Goal: Task Accomplishment & Management: Complete application form

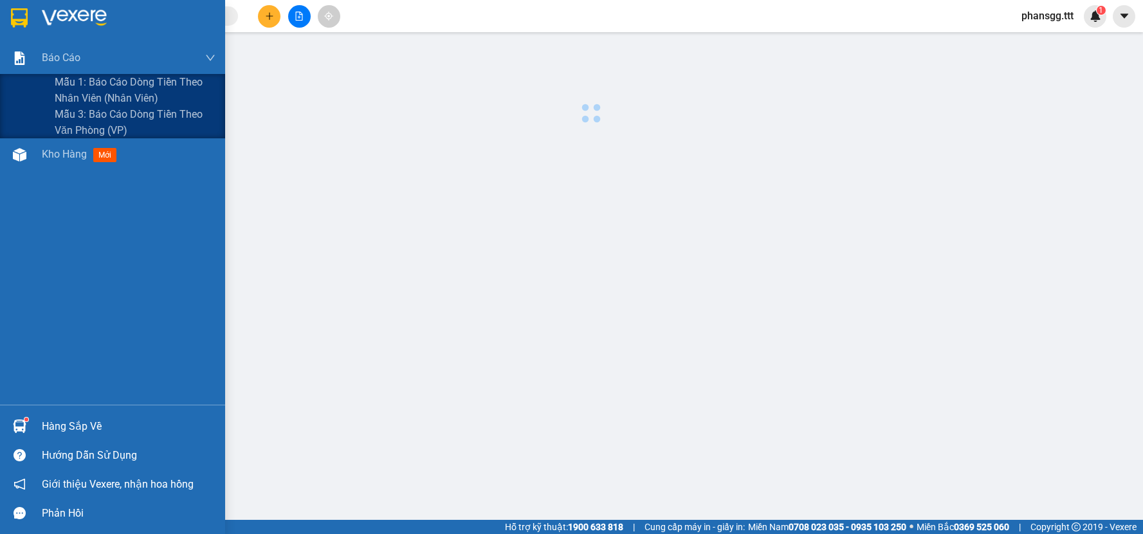
click at [76, 62] on span "Báo cáo" at bounding box center [61, 58] width 39 height 16
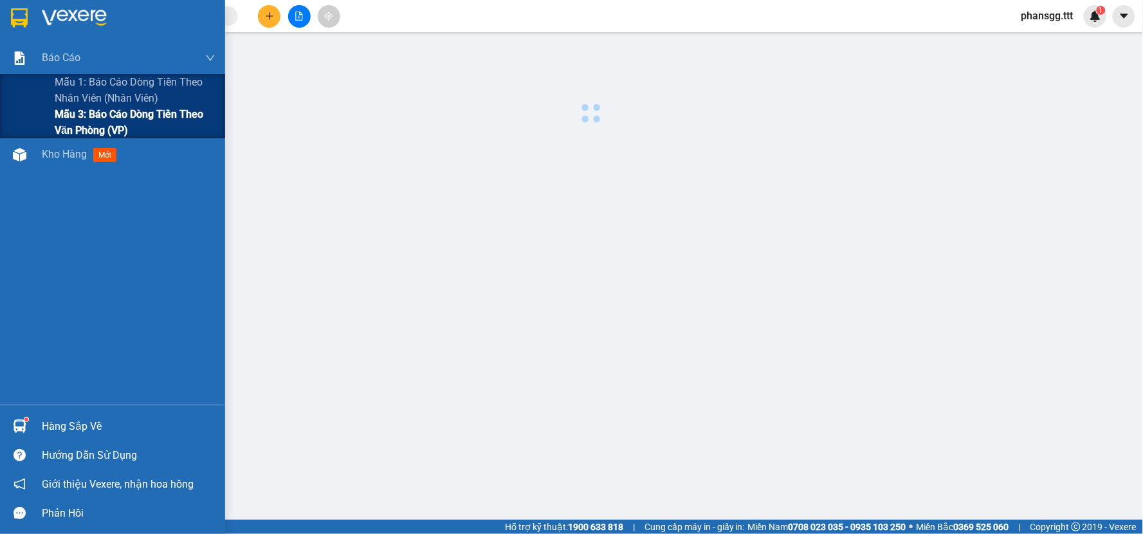
click at [82, 120] on span "Mẫu 3: Báo cáo dòng tiền theo văn phòng (VP)" at bounding box center [135, 122] width 161 height 32
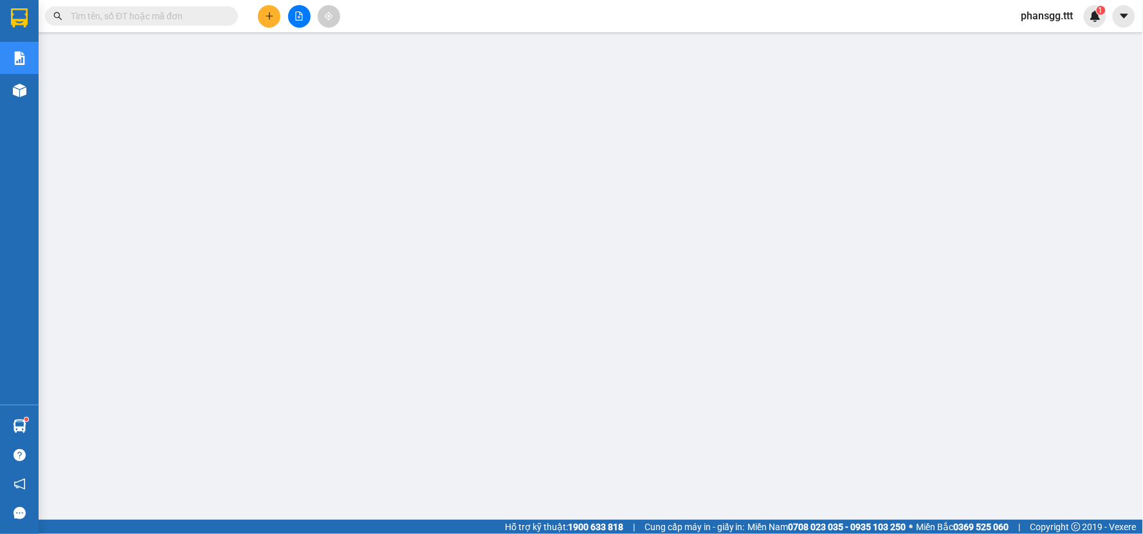
click at [190, 9] on input "text" at bounding box center [147, 16] width 152 height 14
click at [188, 18] on input "text" at bounding box center [147, 16] width 152 height 14
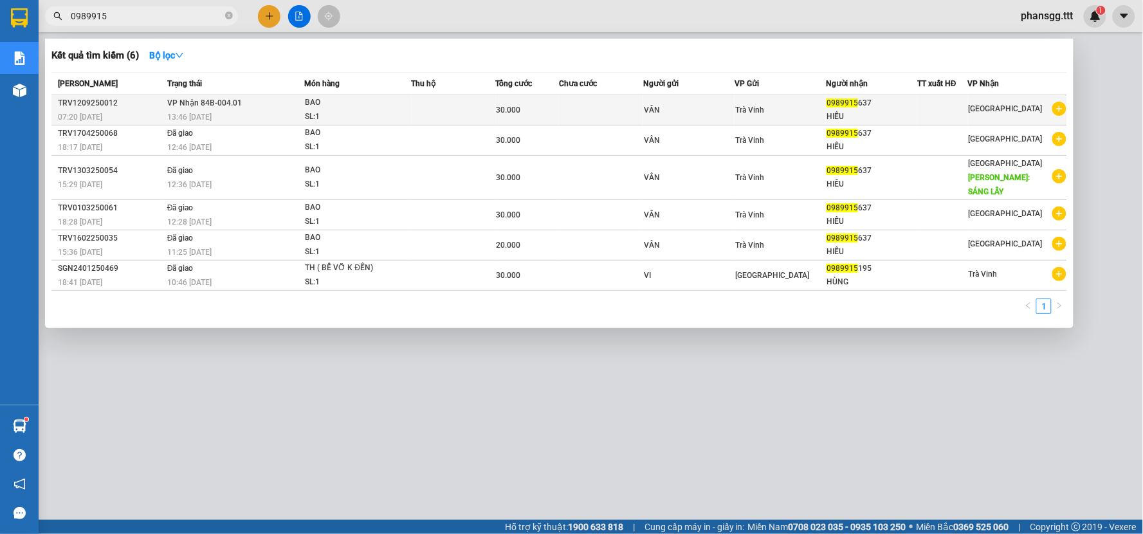
type input "0989915"
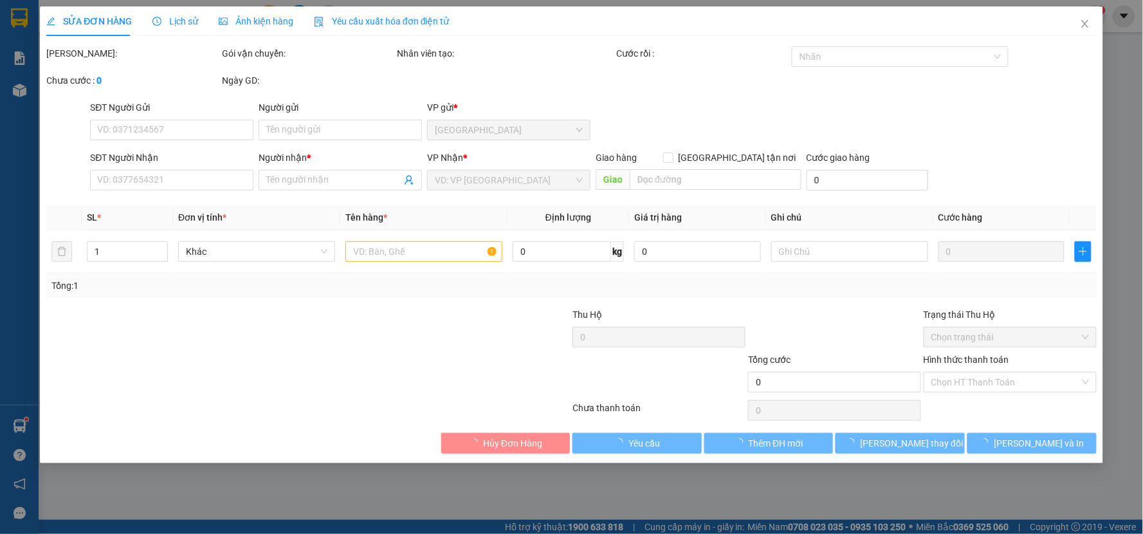
type input "VÂN"
type input "0989915637"
type input "HIẾU"
type input "30.000"
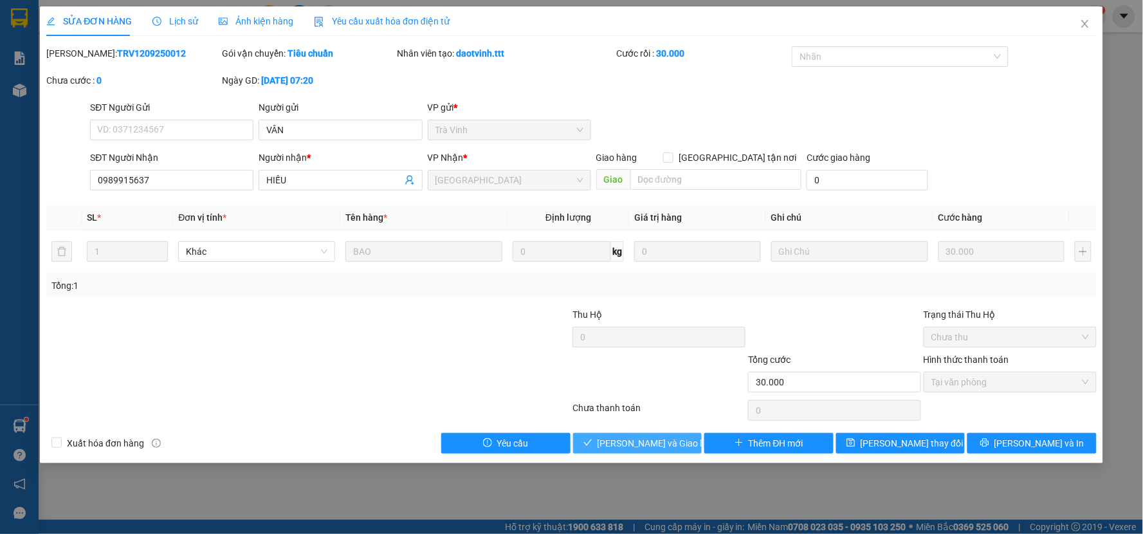
click at [669, 439] on span "[PERSON_NAME] và Giao hàng" at bounding box center [658, 443] width 123 height 14
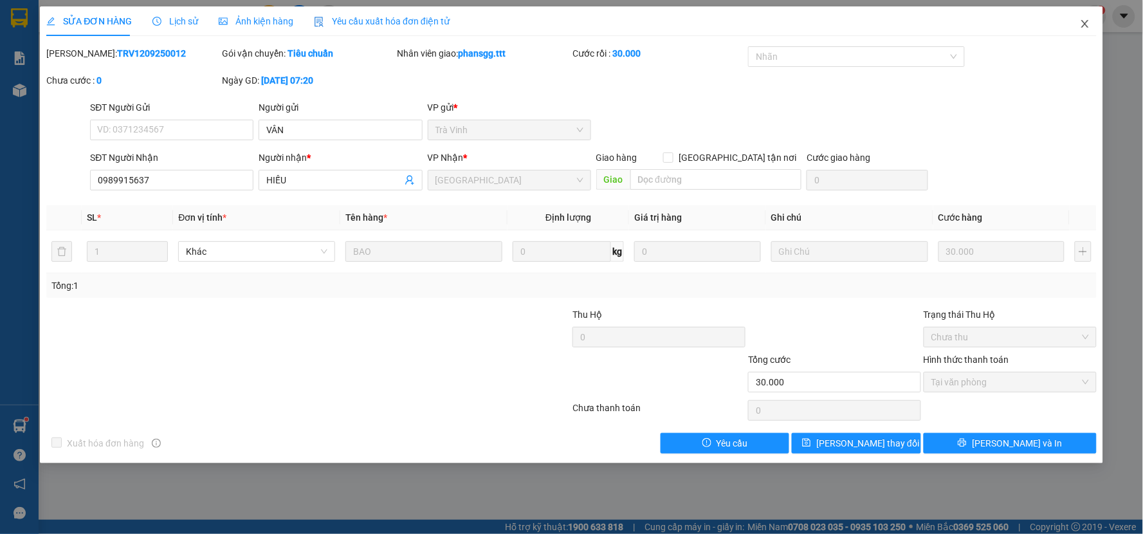
click at [1083, 24] on icon "close" at bounding box center [1085, 24] width 10 height 10
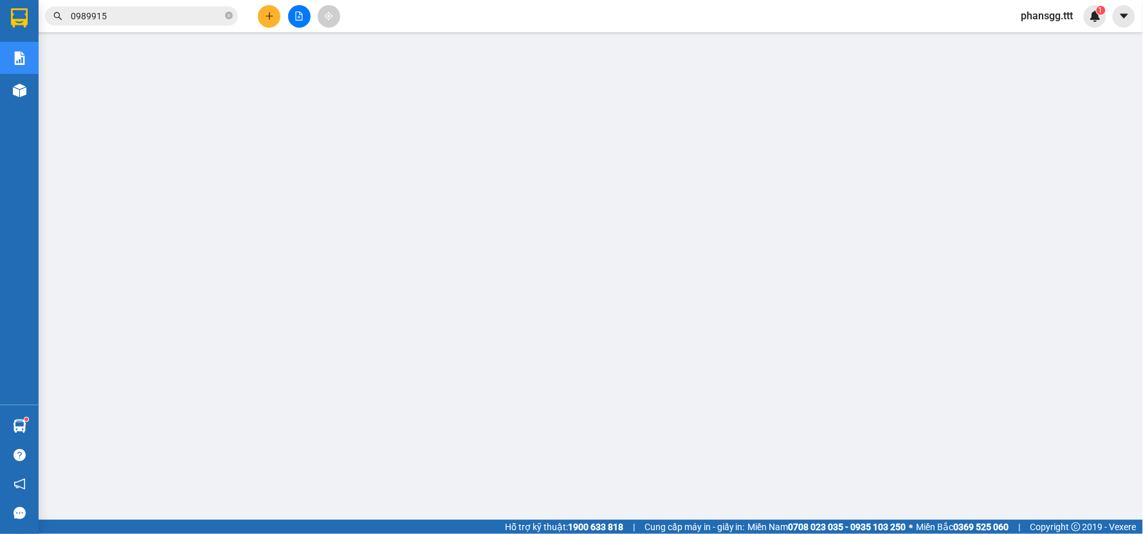
click at [122, 11] on input "0989915" at bounding box center [147, 16] width 152 height 14
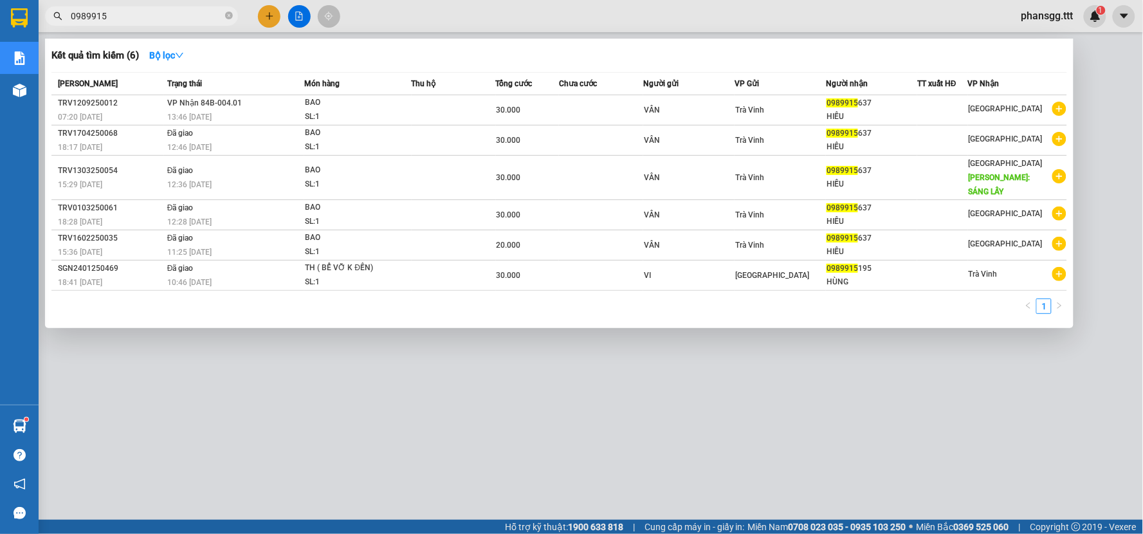
click at [122, 11] on input "0989915" at bounding box center [147, 16] width 152 height 14
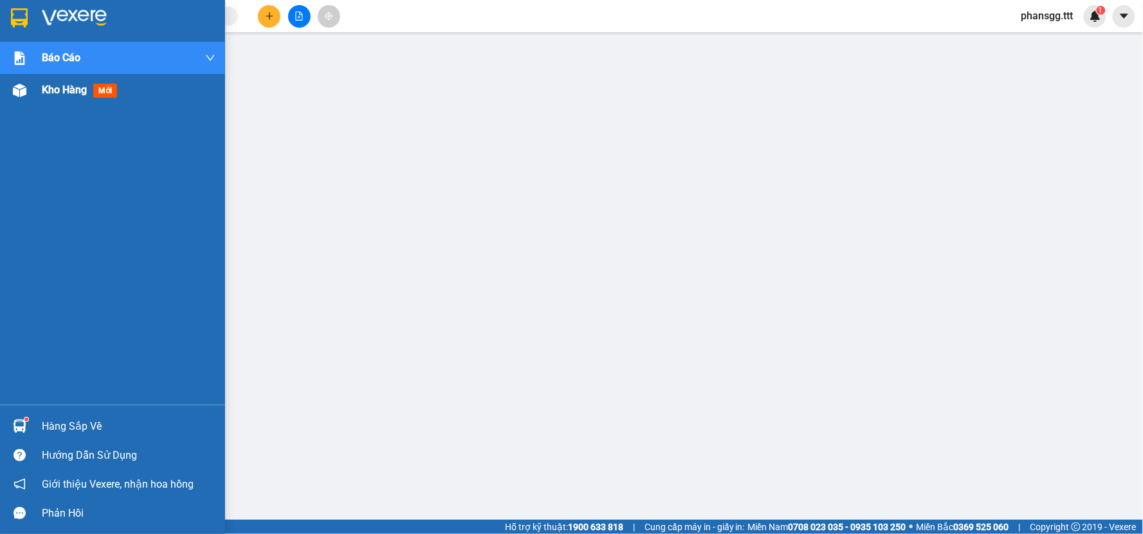
click at [40, 90] on div "Kho hàng mới" at bounding box center [112, 90] width 225 height 32
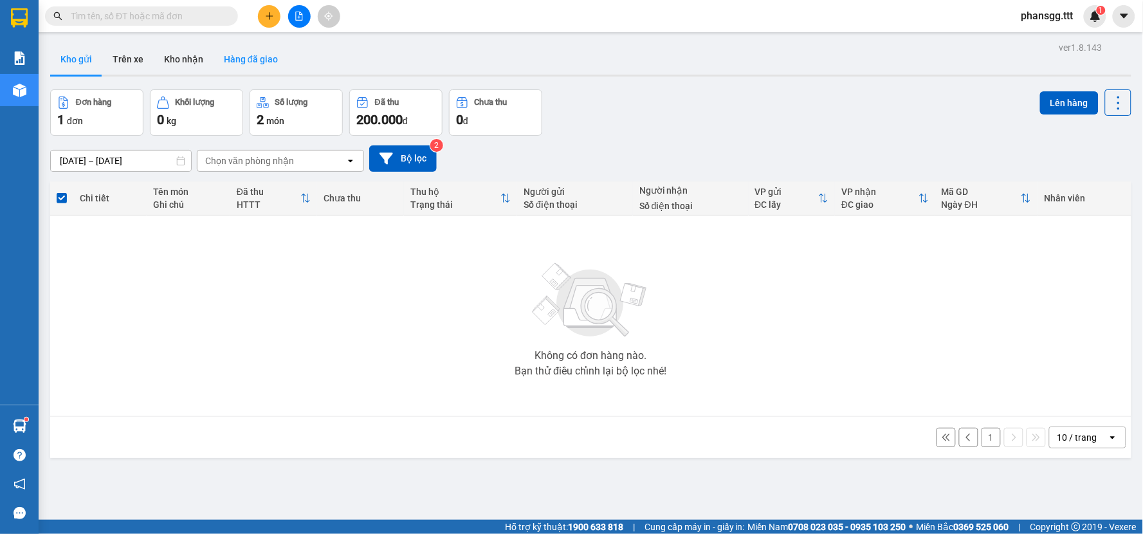
click at [231, 60] on button "Hàng đã giao" at bounding box center [250, 59] width 75 height 31
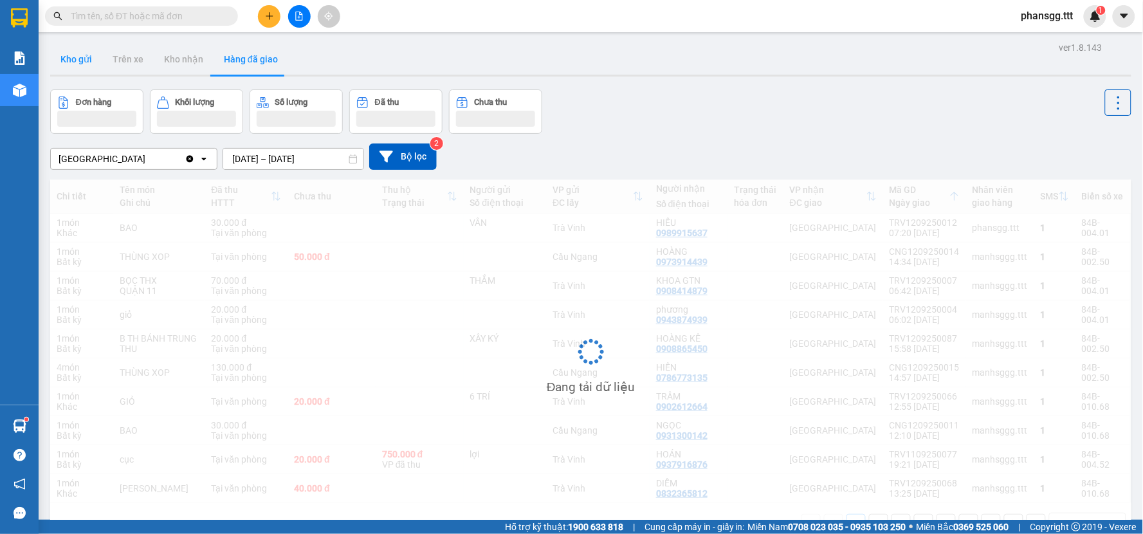
click at [71, 60] on button "Kho gửi" at bounding box center [76, 59] width 52 height 31
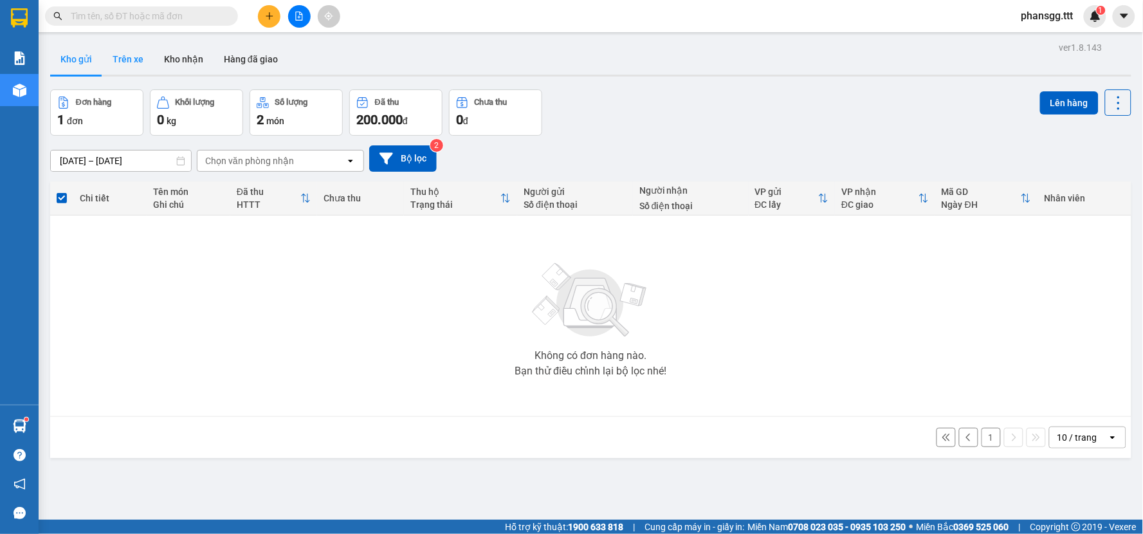
click at [138, 60] on button "Trên xe" at bounding box center [127, 59] width 51 height 31
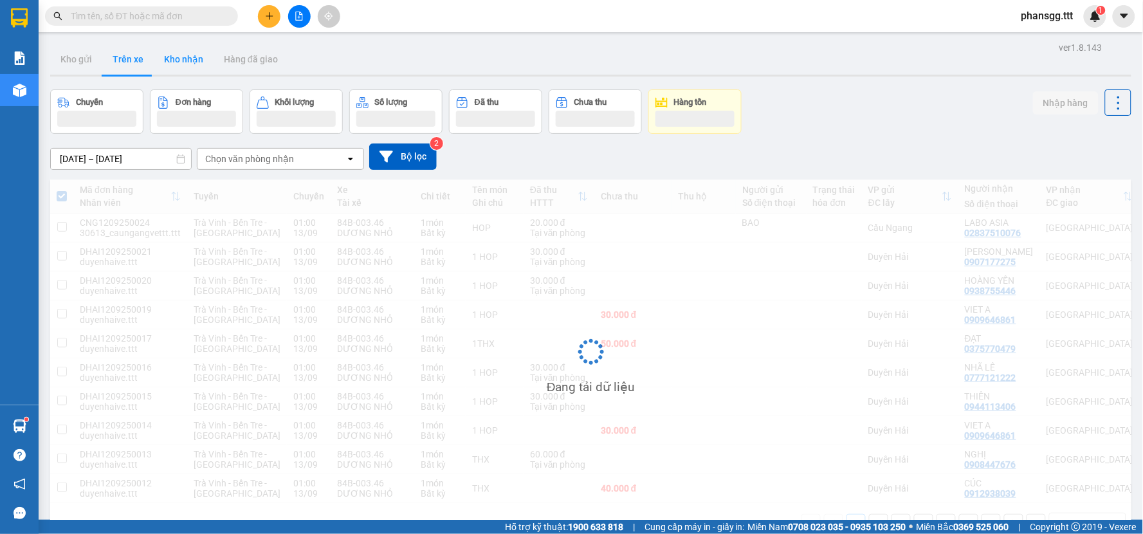
click at [170, 60] on button "Kho nhận" at bounding box center [184, 59] width 60 height 31
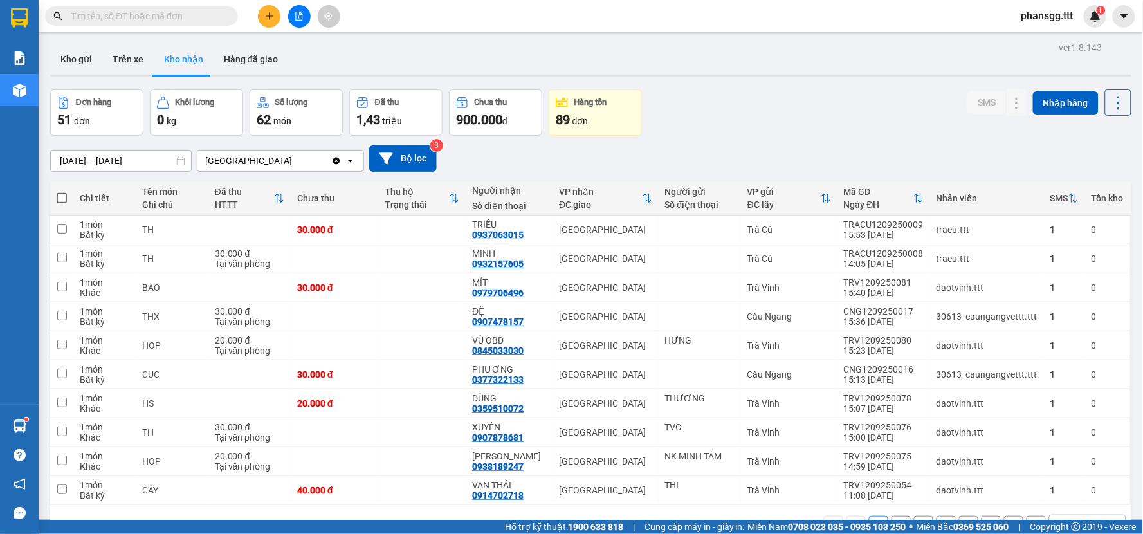
click at [260, 15] on button at bounding box center [269, 16] width 23 height 23
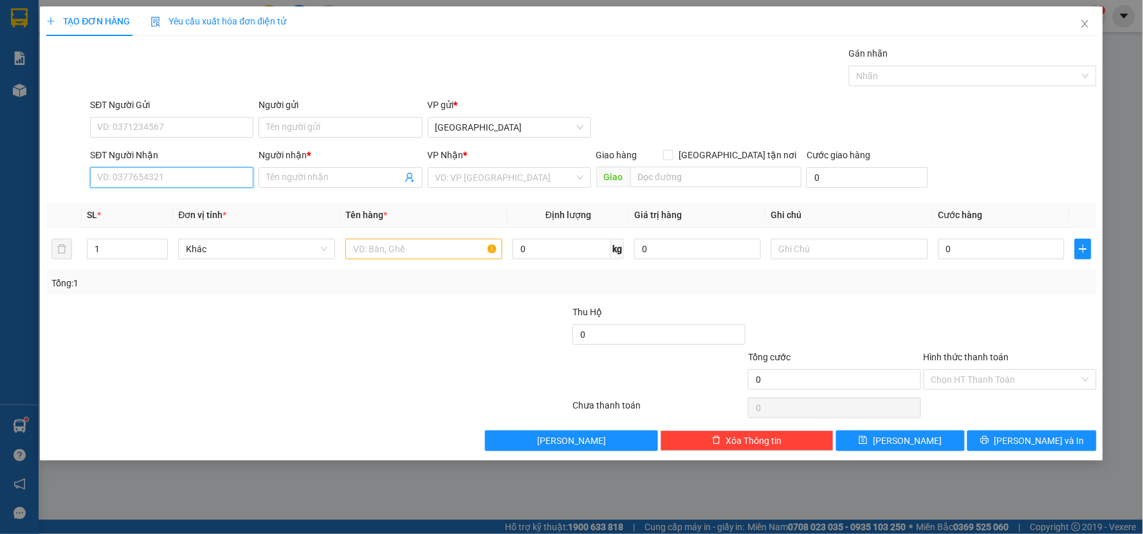
click at [171, 178] on input "SĐT Người Nhận" at bounding box center [171, 177] width 163 height 21
type input "0932106019"
click at [176, 179] on input "0932106019" at bounding box center [171, 177] width 163 height 21
click at [130, 202] on div "0932106019 - ÁNH" at bounding box center [172, 203] width 148 height 14
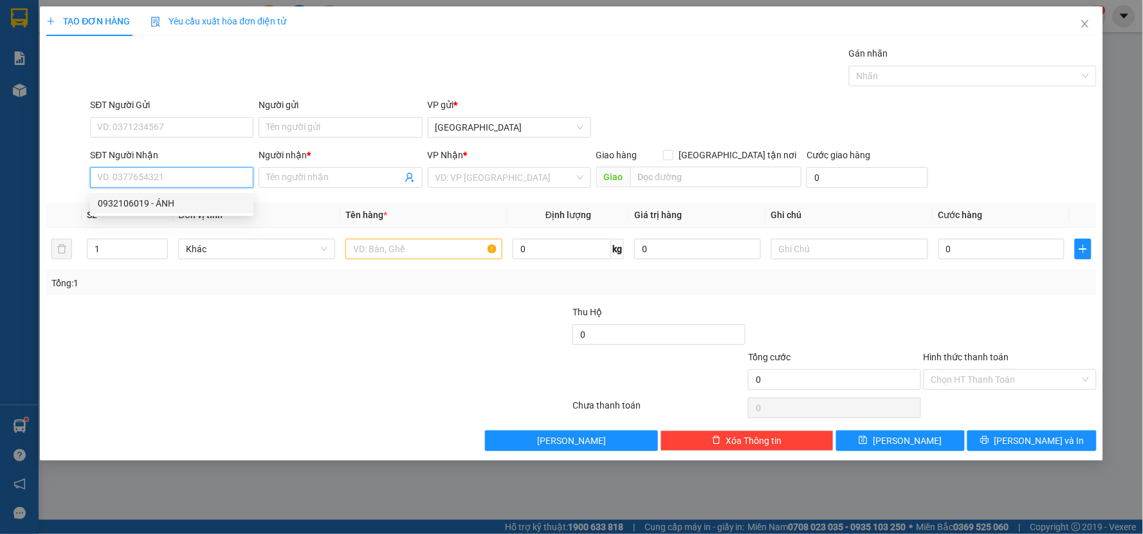
type input "0932106019"
type input "ÁNH"
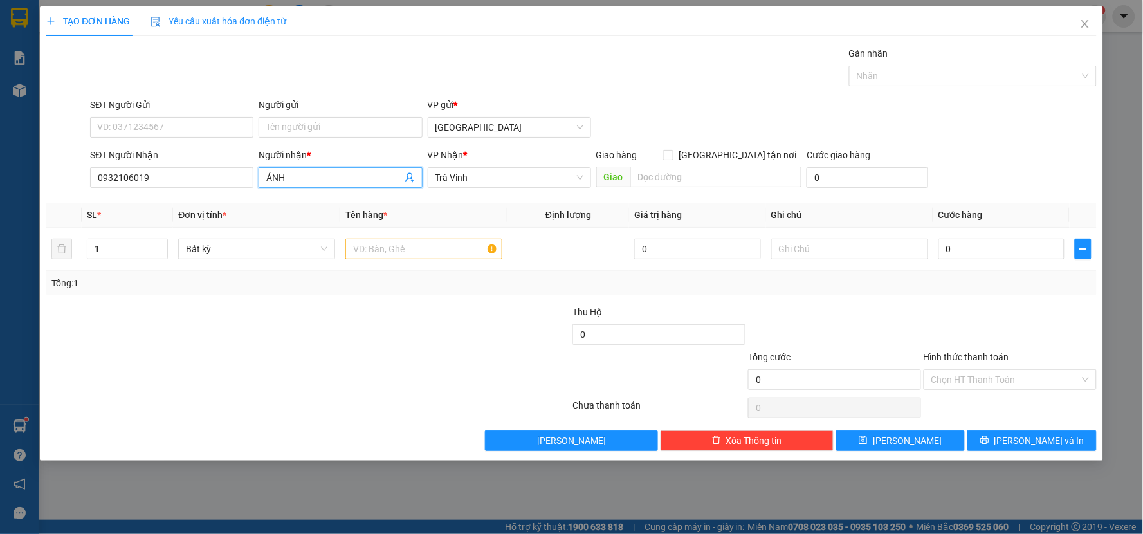
click at [339, 174] on input "ÁNH" at bounding box center [333, 177] width 135 height 14
click at [329, 279] on div "Tổng: 1" at bounding box center [246, 283] width 390 height 14
click at [377, 256] on input "text" at bounding box center [423, 249] width 157 height 21
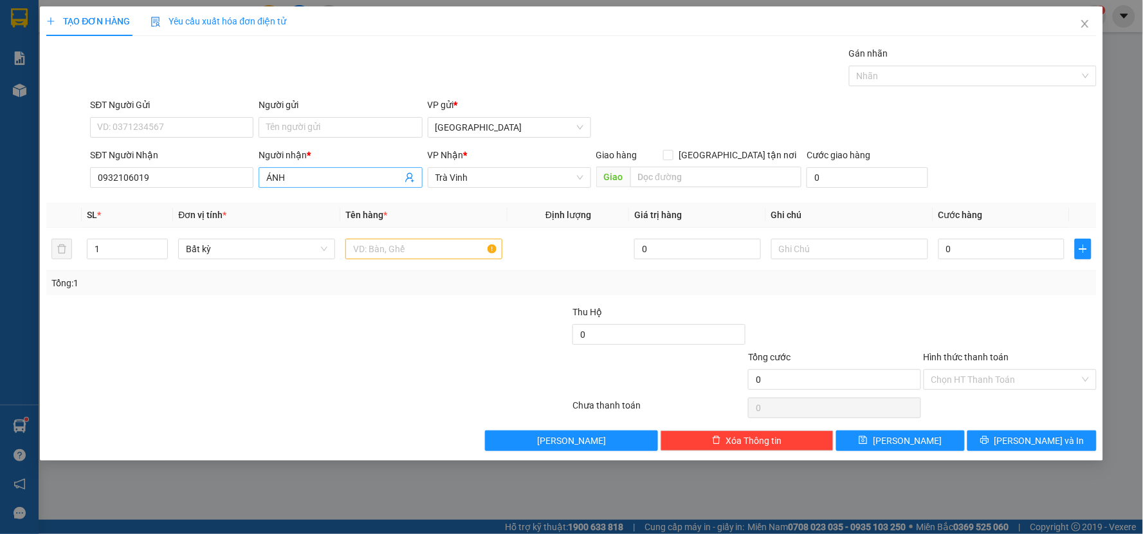
click at [285, 177] on input "ÁNH" at bounding box center [333, 177] width 135 height 14
click at [219, 170] on input "0932106019" at bounding box center [171, 177] width 163 height 21
click at [217, 174] on input "0932106019" at bounding box center [171, 177] width 163 height 21
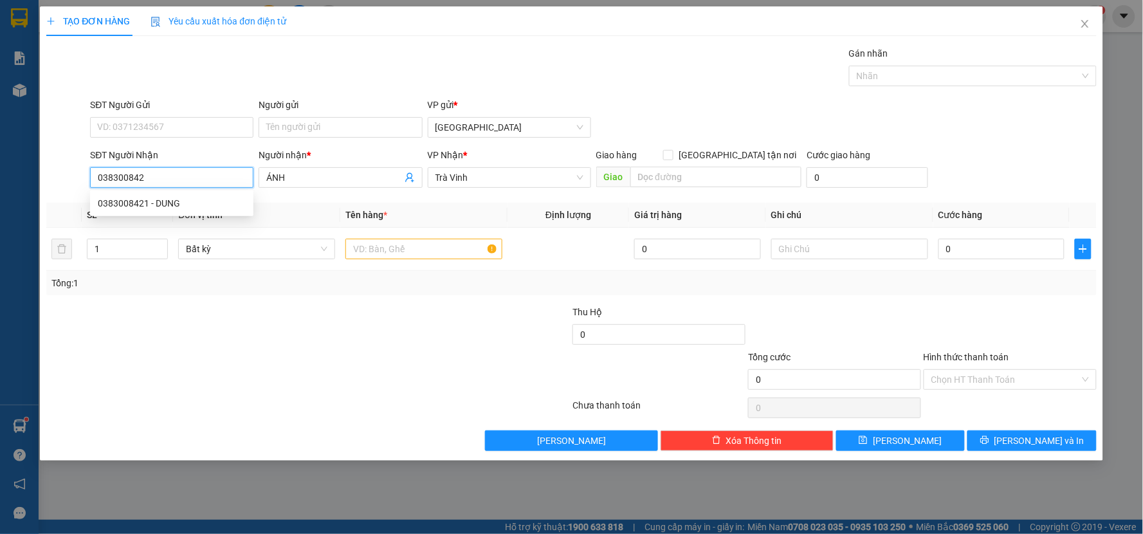
type input "0383008421"
click at [213, 202] on div "0383008421 - DUNG" at bounding box center [172, 203] width 148 height 14
type input "DUNG"
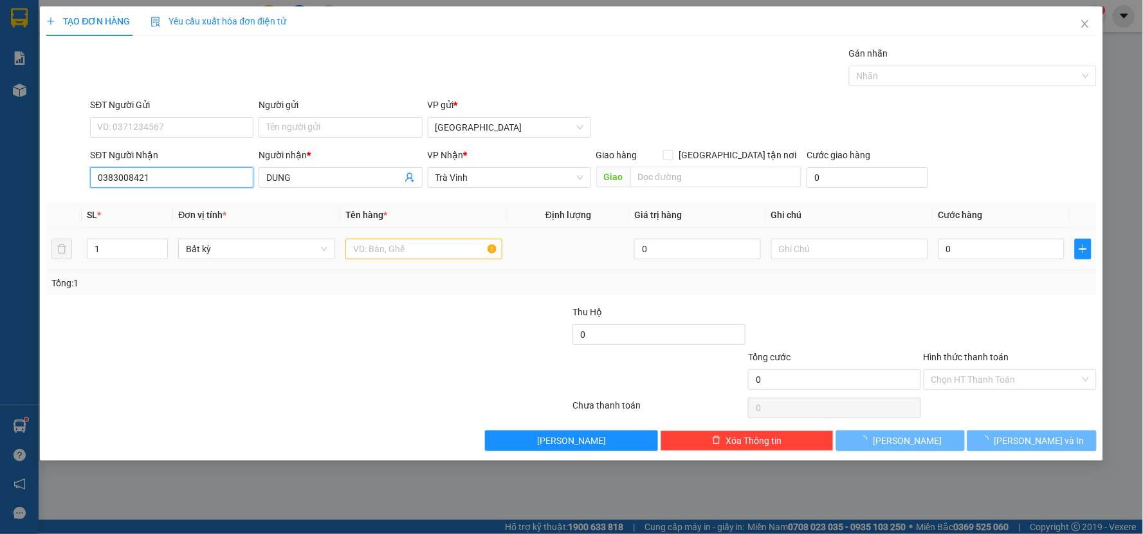
type input "0383008421"
click at [370, 243] on input "text" at bounding box center [423, 249] width 157 height 21
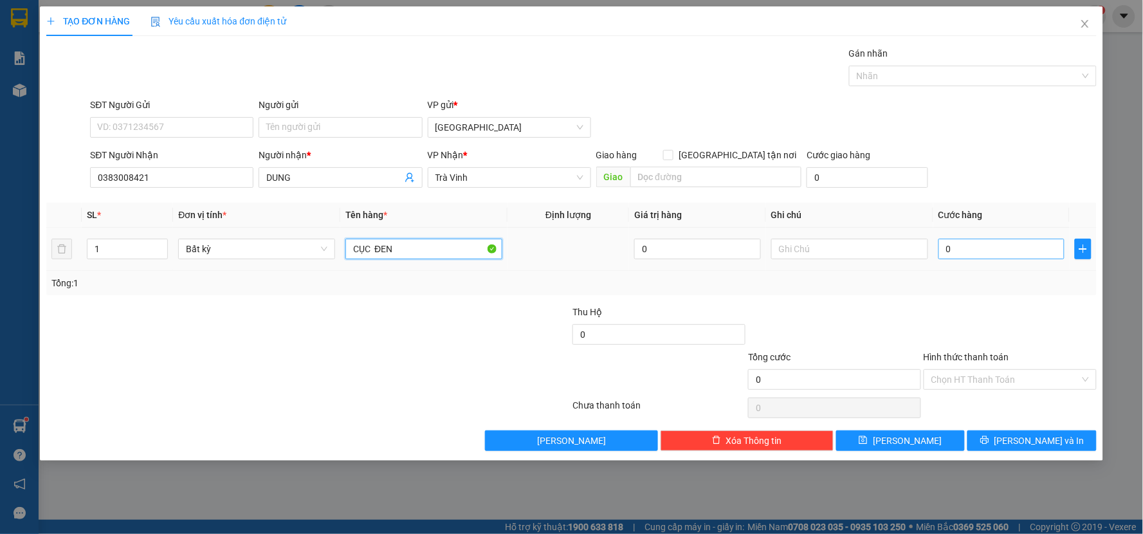
type input "CỤC ĐEN"
click at [1017, 246] on input "0" at bounding box center [1001, 249] width 127 height 21
type input "3"
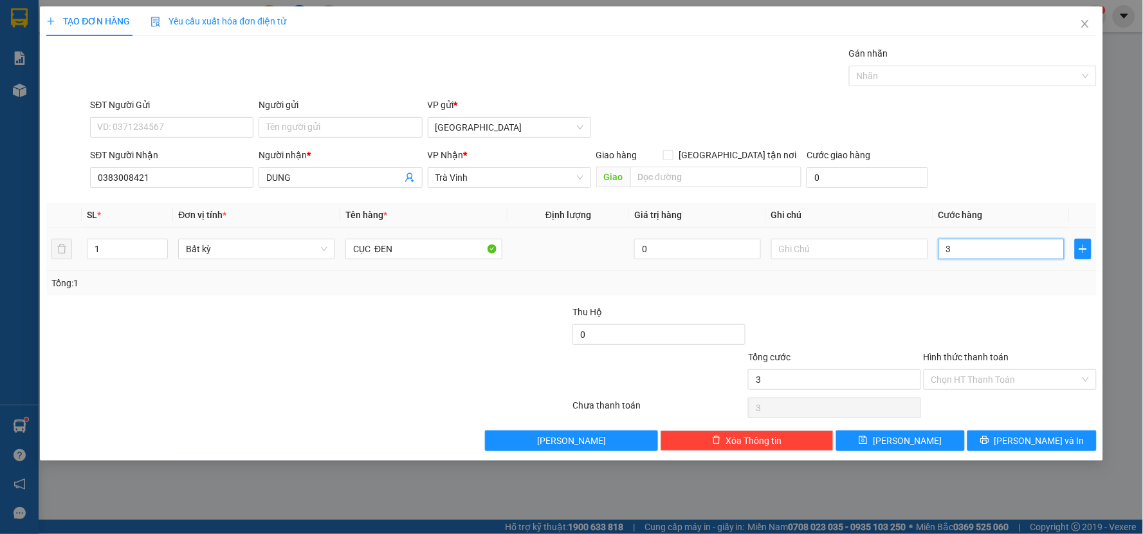
type input "30"
click at [992, 293] on div "Tổng: 1" at bounding box center [571, 283] width 1050 height 24
type input "30.000"
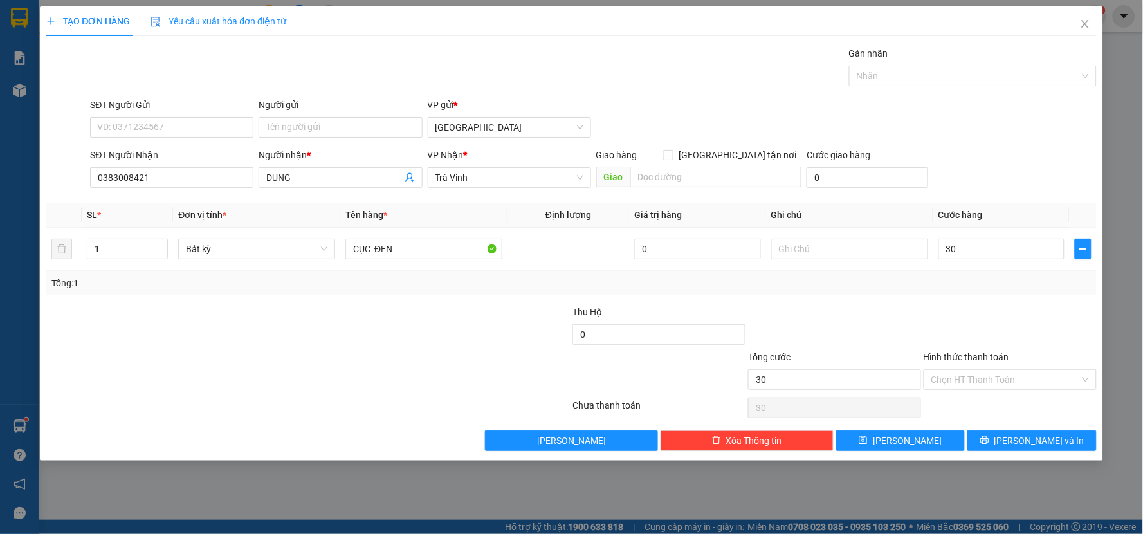
type input "30.000"
click at [1007, 448] on button "[PERSON_NAME] và In" at bounding box center [1031, 440] width 129 height 21
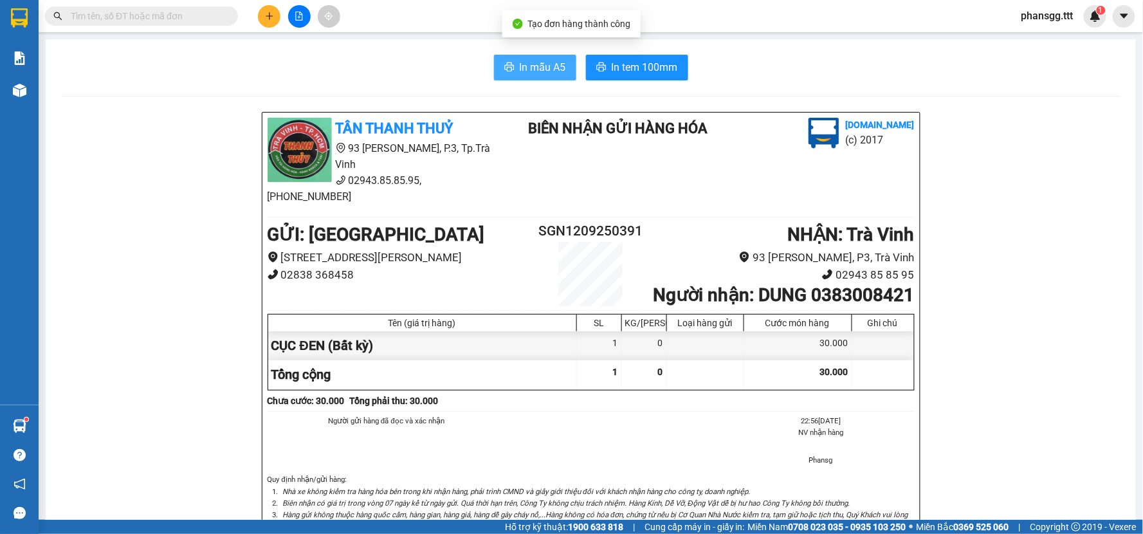
click at [523, 80] on button "In mẫu A5" at bounding box center [535, 68] width 82 height 26
click at [522, 71] on span "In mẫu A5" at bounding box center [543, 67] width 46 height 16
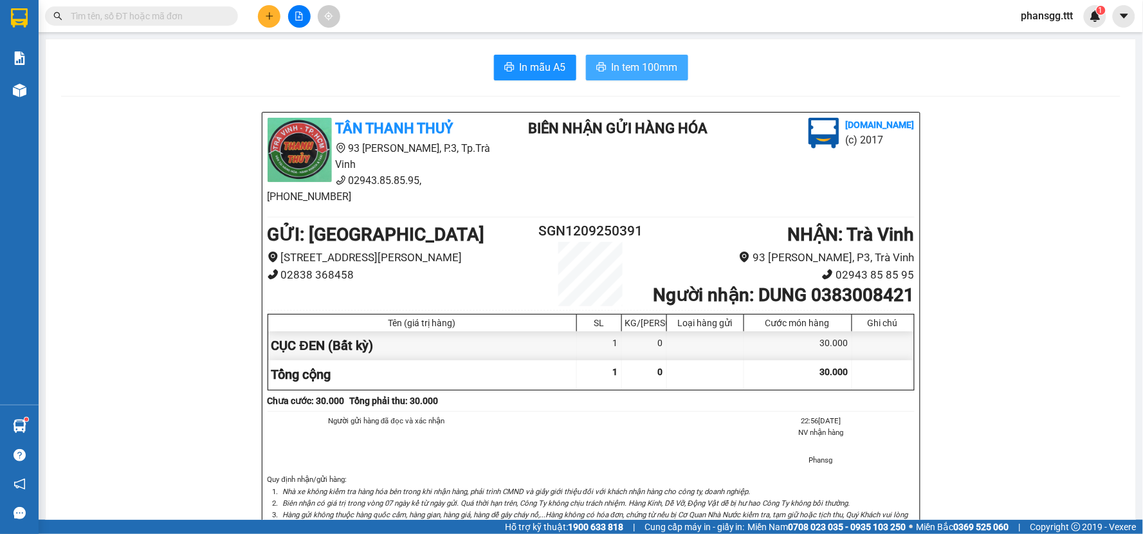
click at [611, 71] on span "In tem 100mm" at bounding box center [644, 67] width 66 height 16
click at [266, 12] on icon "plus" at bounding box center [269, 16] width 9 height 9
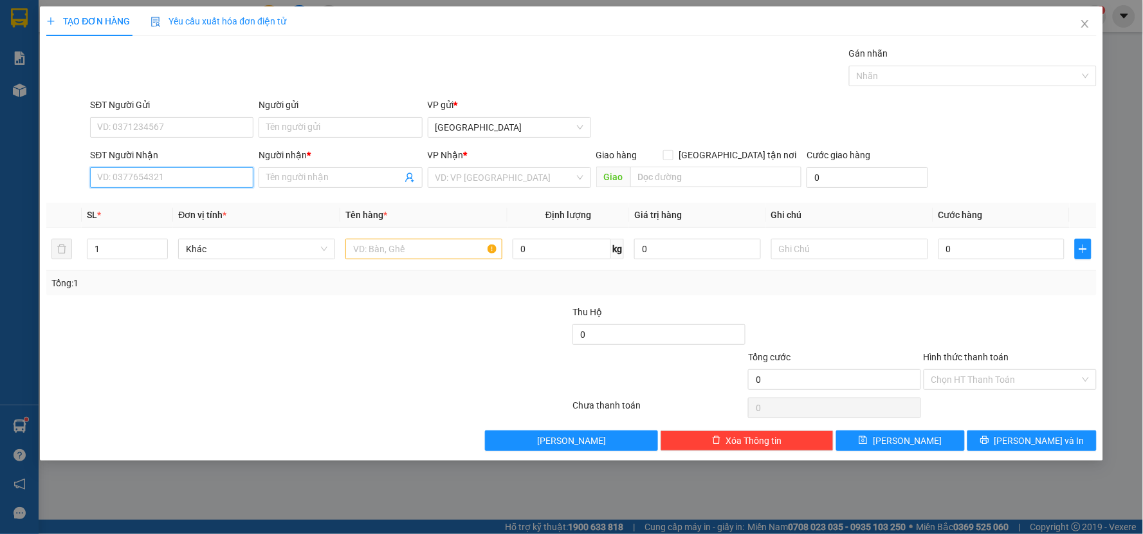
click at [158, 168] on input "SĐT Người Nhận" at bounding box center [171, 177] width 163 height 21
click at [1087, 23] on icon "close" at bounding box center [1085, 24] width 10 height 10
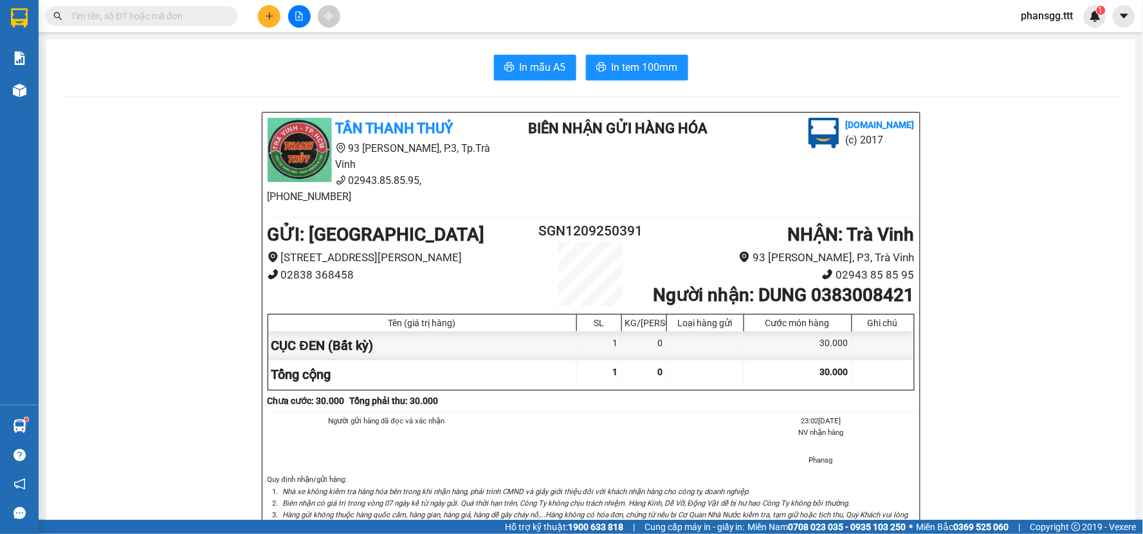
click at [181, 14] on input "text" at bounding box center [147, 16] width 152 height 14
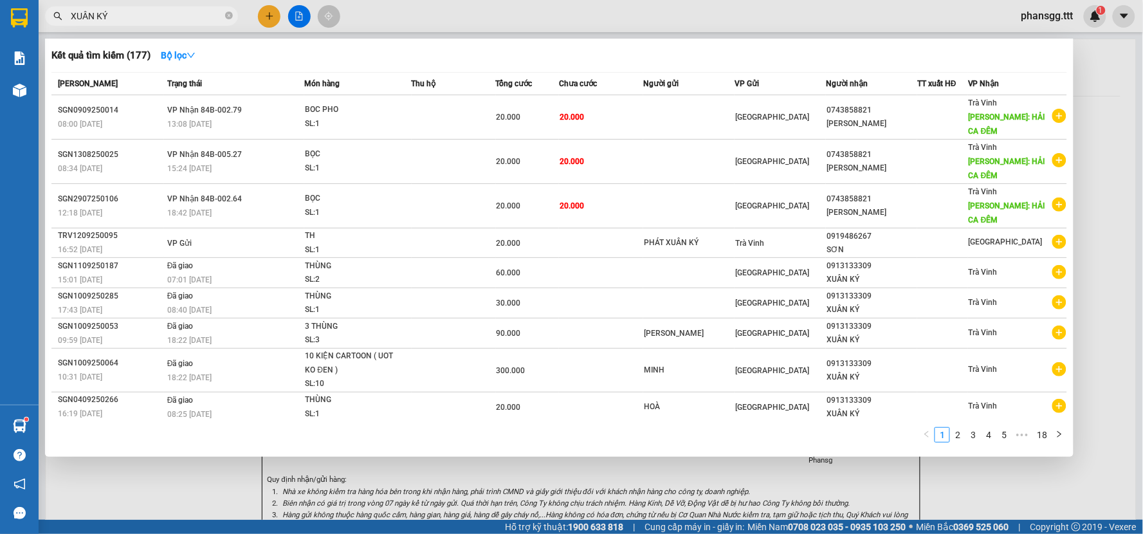
type input "XUÂN KÝ"
click at [266, 13] on div at bounding box center [571, 267] width 1143 height 534
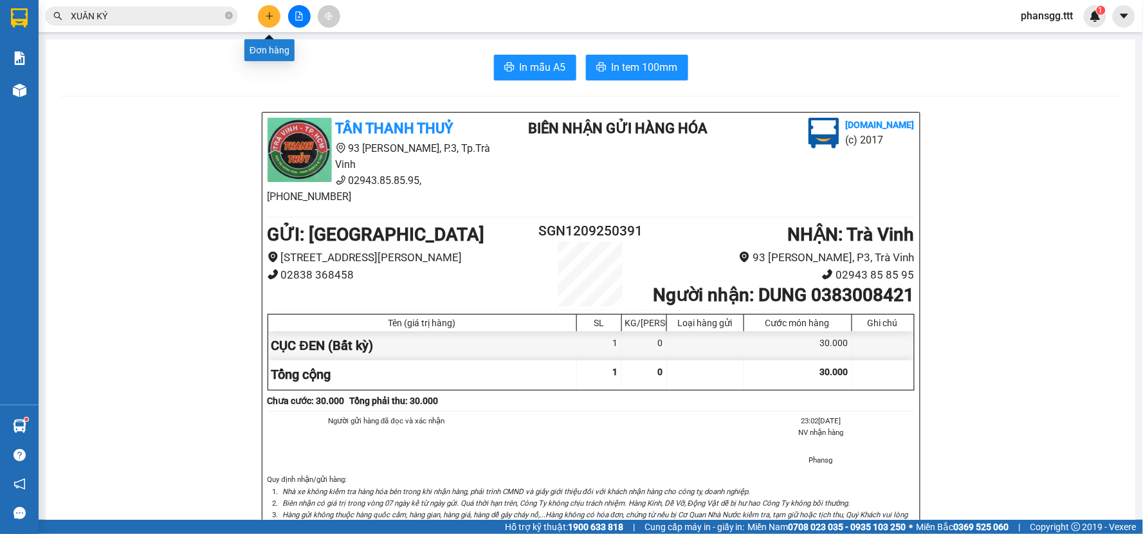
click at [266, 13] on icon "plus" at bounding box center [269, 16] width 9 height 9
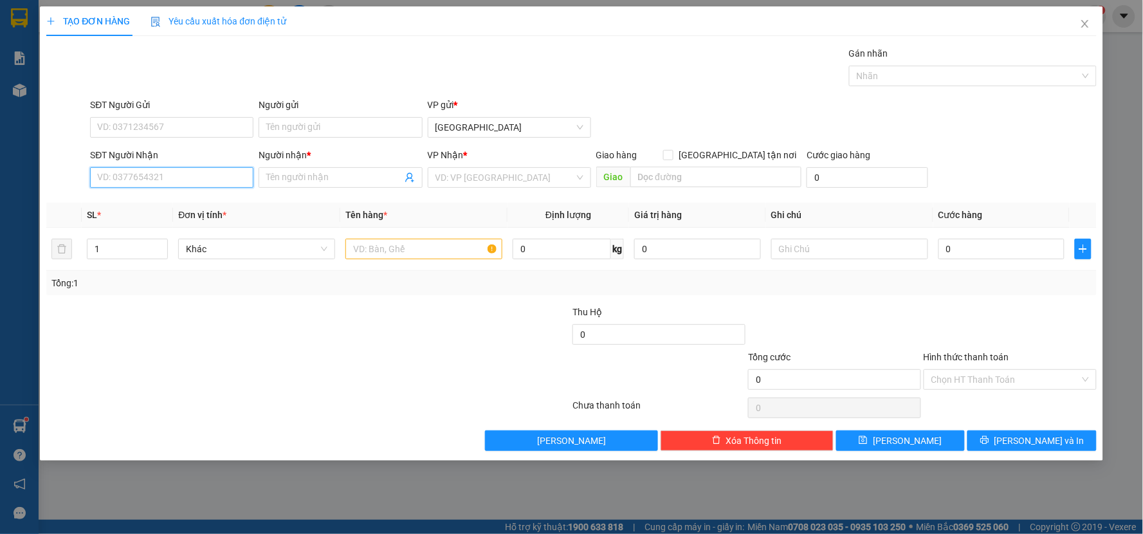
click at [149, 180] on input "SĐT Người Nhận" at bounding box center [171, 177] width 163 height 21
click at [150, 203] on div "0743858821 - [PERSON_NAME]" at bounding box center [172, 203] width 148 height 14
type input "0743858821"
type input "[PERSON_NAME]"
type input "HẢI CA ĐÊM"
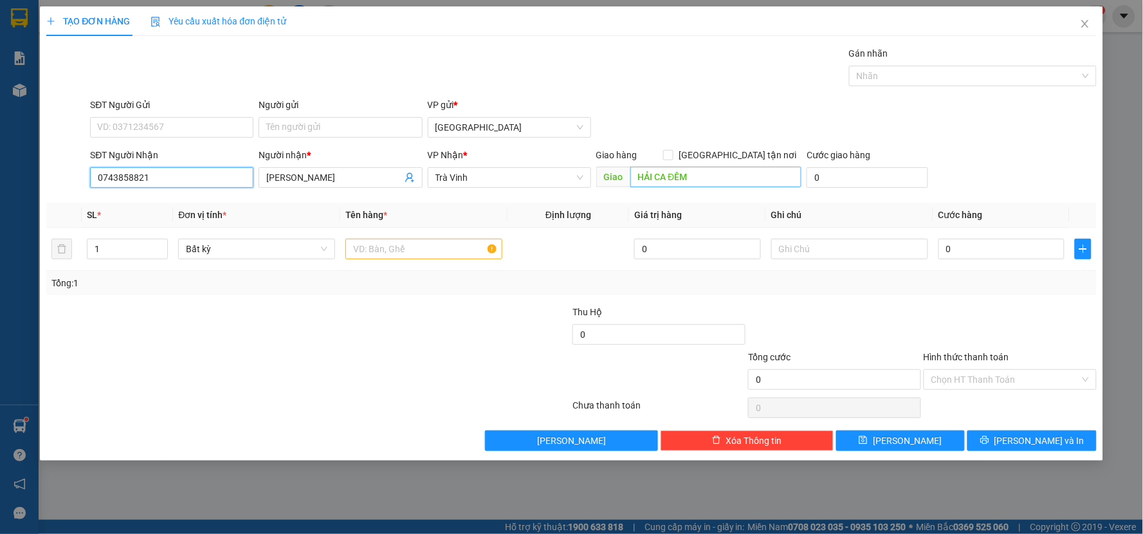
type input "0743858821"
click at [706, 175] on input "HẢI CA ĐÊM" at bounding box center [716, 177] width 172 height 21
click at [203, 176] on input "0743858821" at bounding box center [171, 177] width 163 height 21
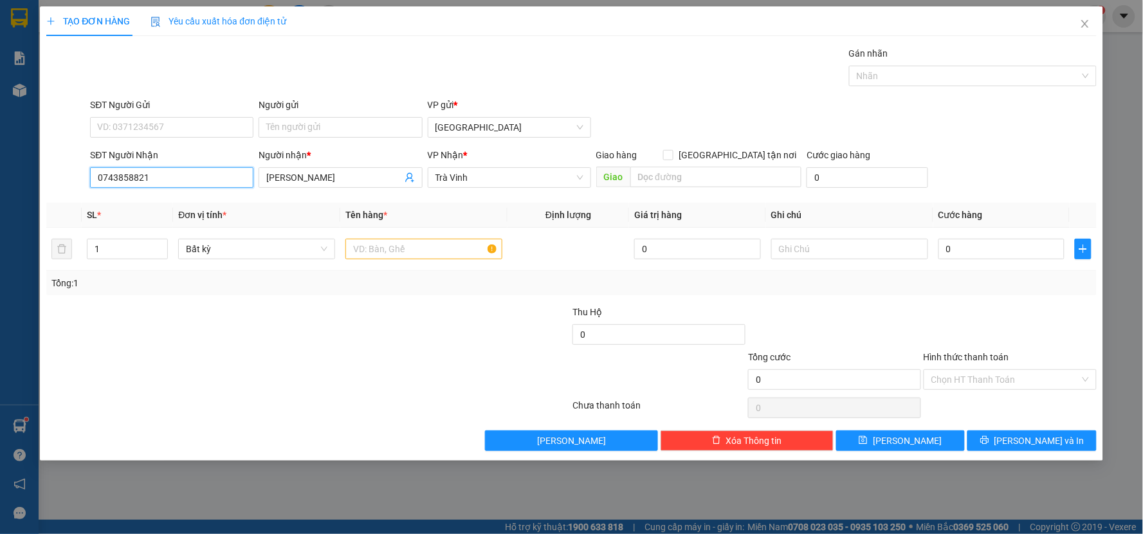
click at [203, 176] on input "0743858821" at bounding box center [171, 177] width 163 height 21
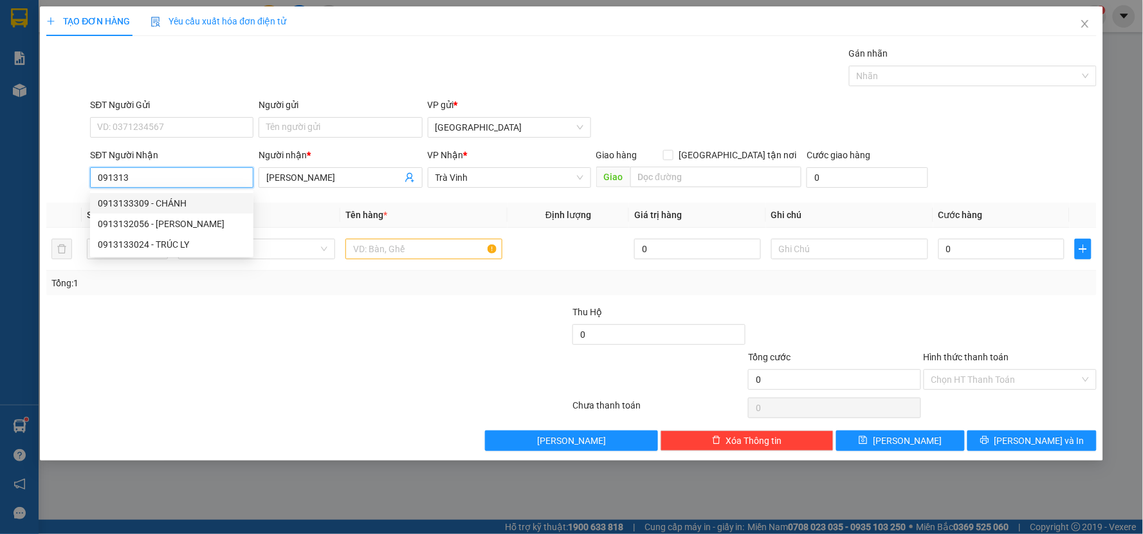
click at [180, 199] on div "0913133309 - CHÁNH" at bounding box center [172, 203] width 148 height 14
type input "0913133309"
type input "CHÁNH"
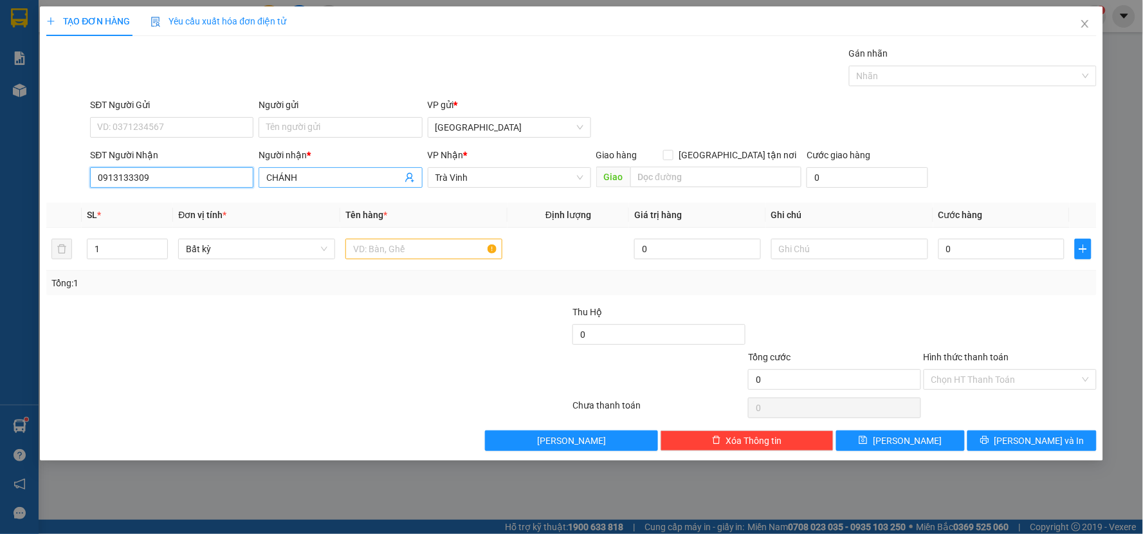
type input "0913133309"
click at [305, 176] on input "CHÁNH" at bounding box center [333, 177] width 135 height 14
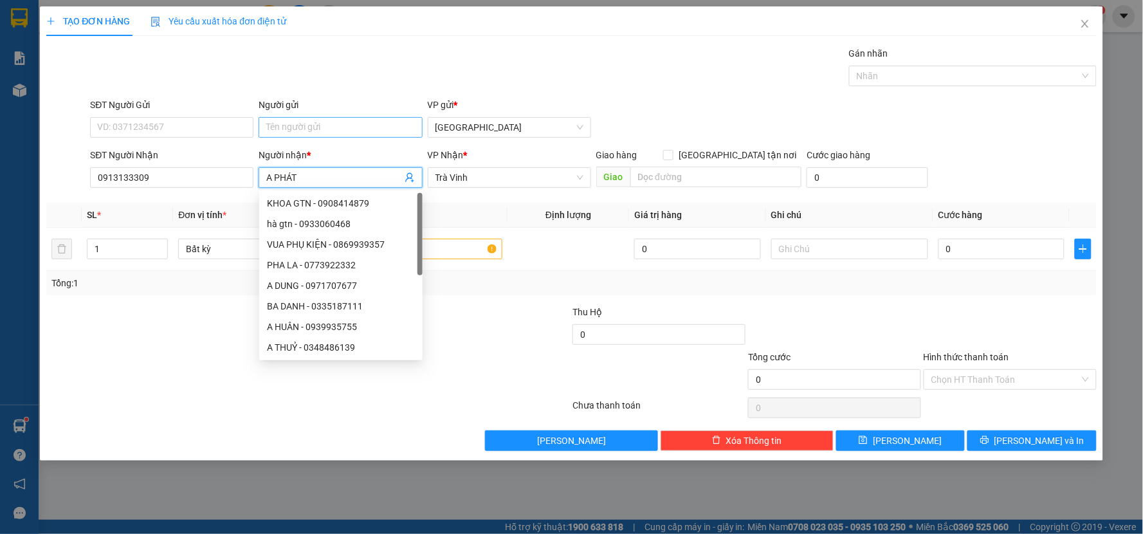
type input "A PHÁT"
click at [322, 127] on input "Người gửi" at bounding box center [339, 127] width 163 height 21
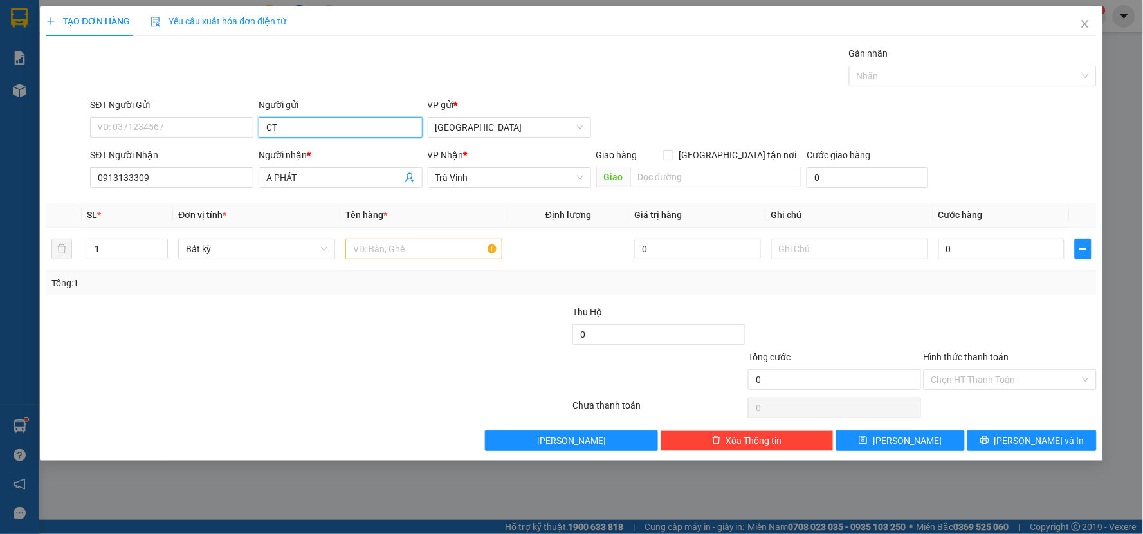
type input "C"
type input "CTY CUỘC SỐNG MỚI"
click at [139, 247] on input "1" at bounding box center [127, 248] width 80 height 19
type input "87"
click at [400, 241] on input "text" at bounding box center [423, 249] width 157 height 21
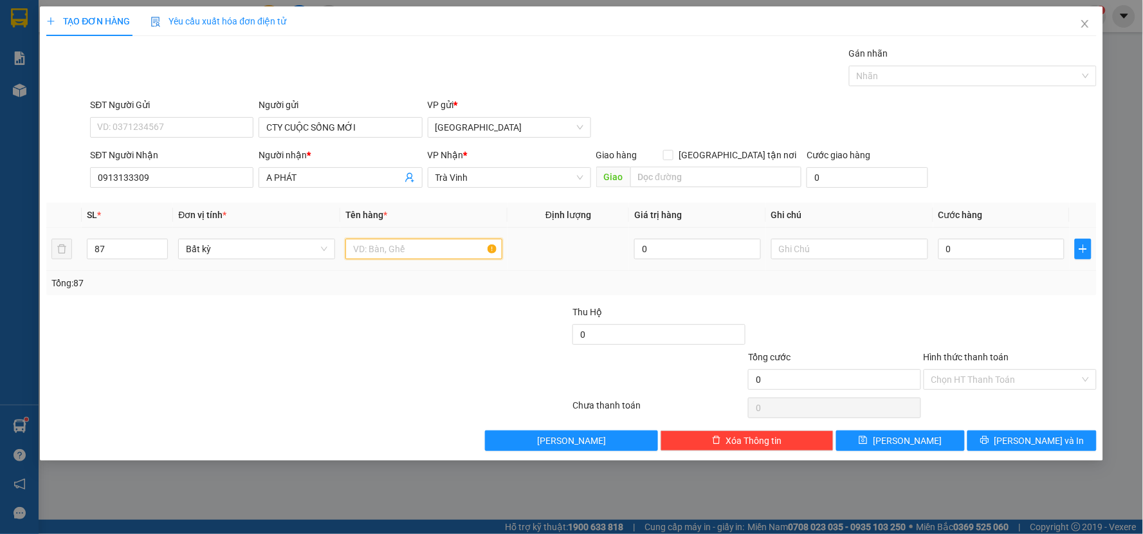
type input "4"
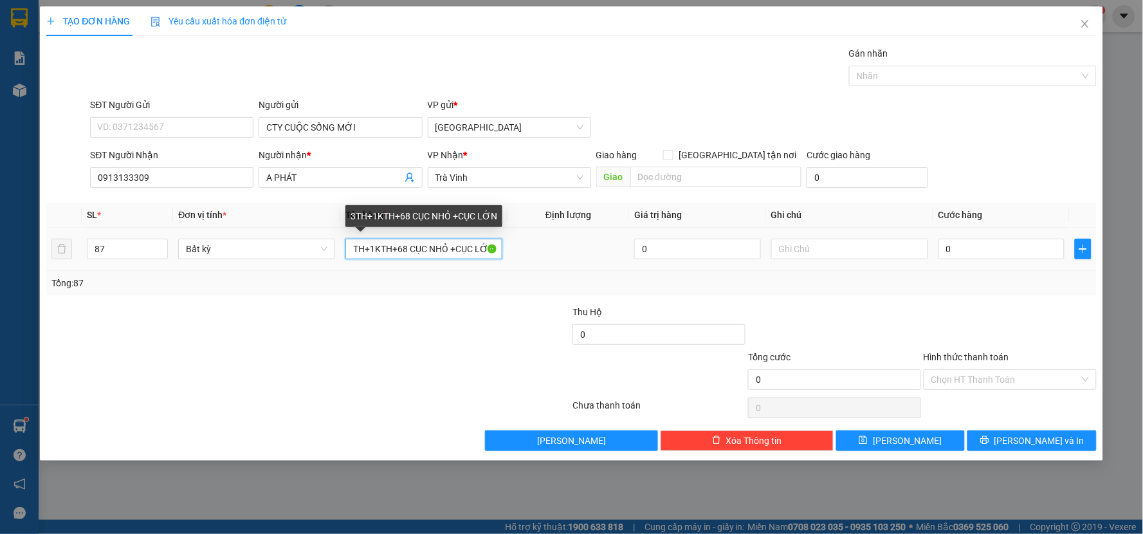
scroll to position [0, 8]
click at [454, 247] on input "3TH+1KTH+68 CỤC NHỎ +CỤC LỚN" at bounding box center [423, 249] width 157 height 21
type input "3TH+1KTH+68 CỤC NHỎ +15 CỤC LỚN"
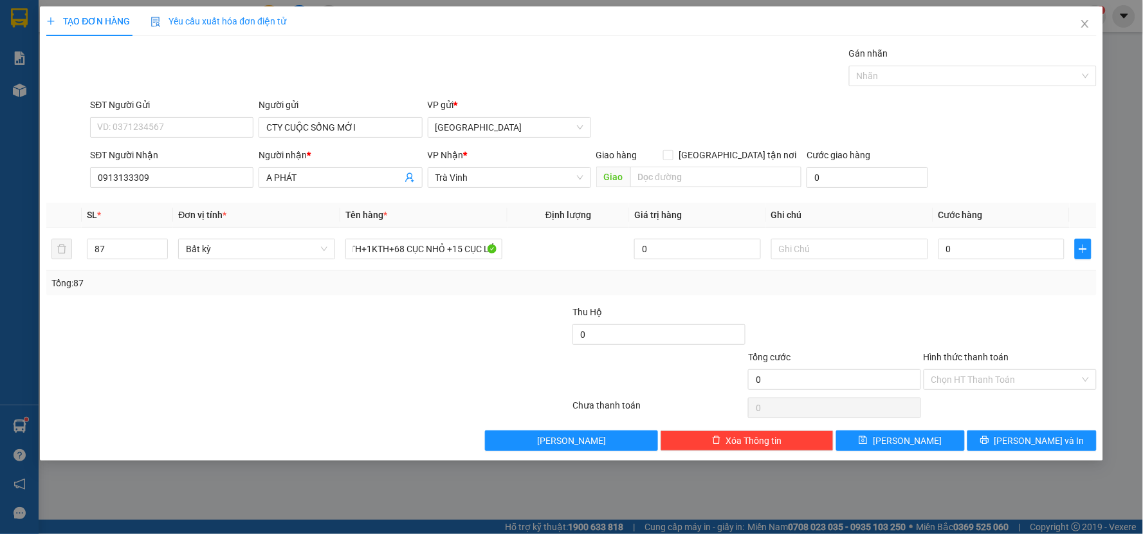
click at [464, 284] on div "Tổng: 87" at bounding box center [571, 283] width 1040 height 14
click at [769, 293] on div "Tổng: 87" at bounding box center [571, 283] width 1050 height 24
click at [993, 242] on input "0" at bounding box center [1001, 249] width 127 height 21
click at [981, 251] on input "0" at bounding box center [1001, 249] width 127 height 21
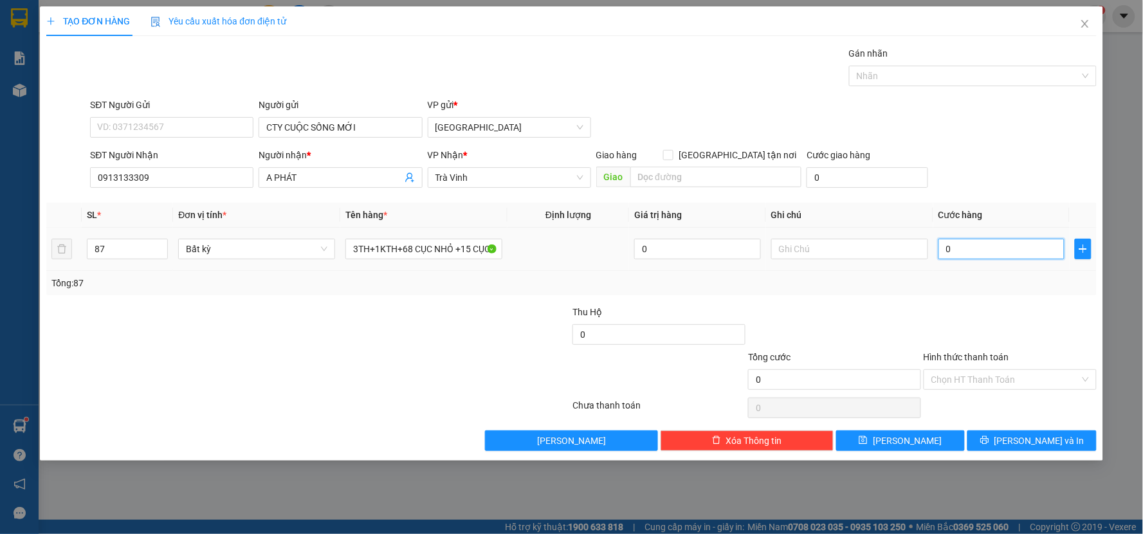
click at [981, 251] on input "0" at bounding box center [1001, 249] width 127 height 21
click at [974, 297] on div "Transit Pickup Surcharge Ids Transit Deliver Surcharge Ids Transit Deliver Surc…" at bounding box center [571, 248] width 1050 height 404
type input "0"
click at [975, 251] on input "0" at bounding box center [1001, 249] width 127 height 21
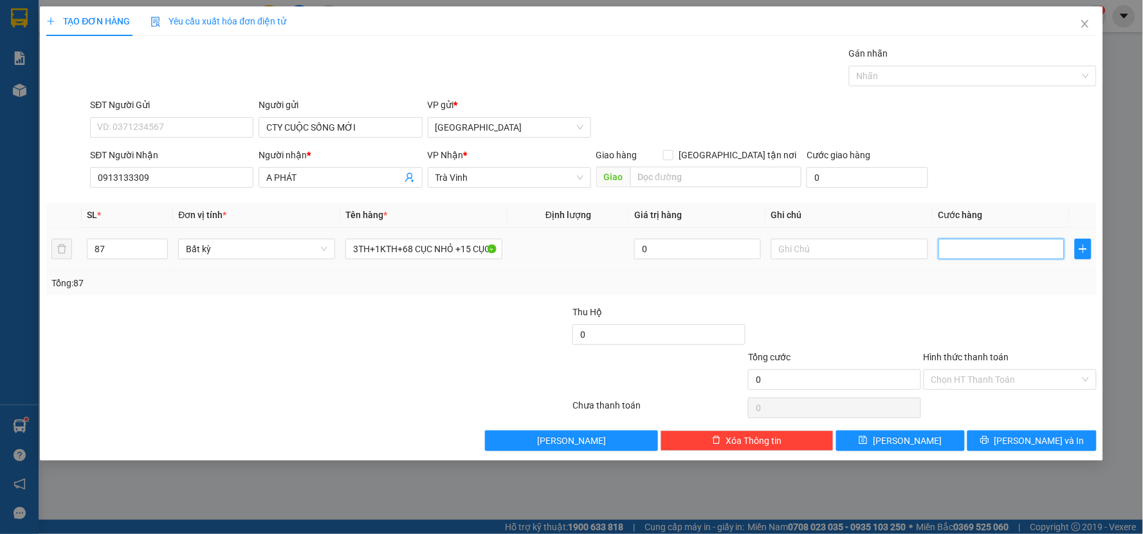
type input "1"
type input "17"
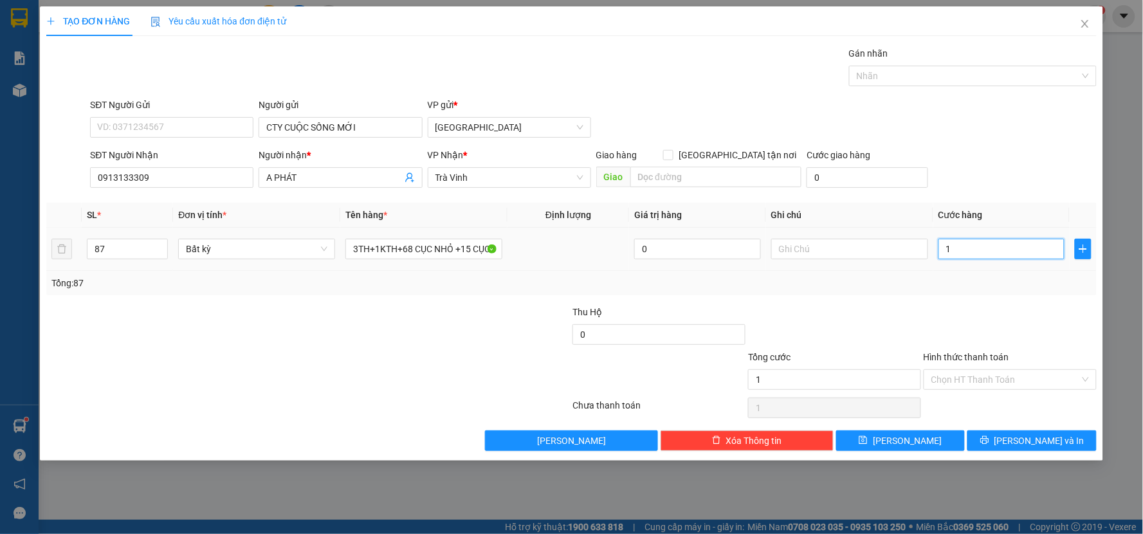
type input "17"
type input "174"
type input "1.740"
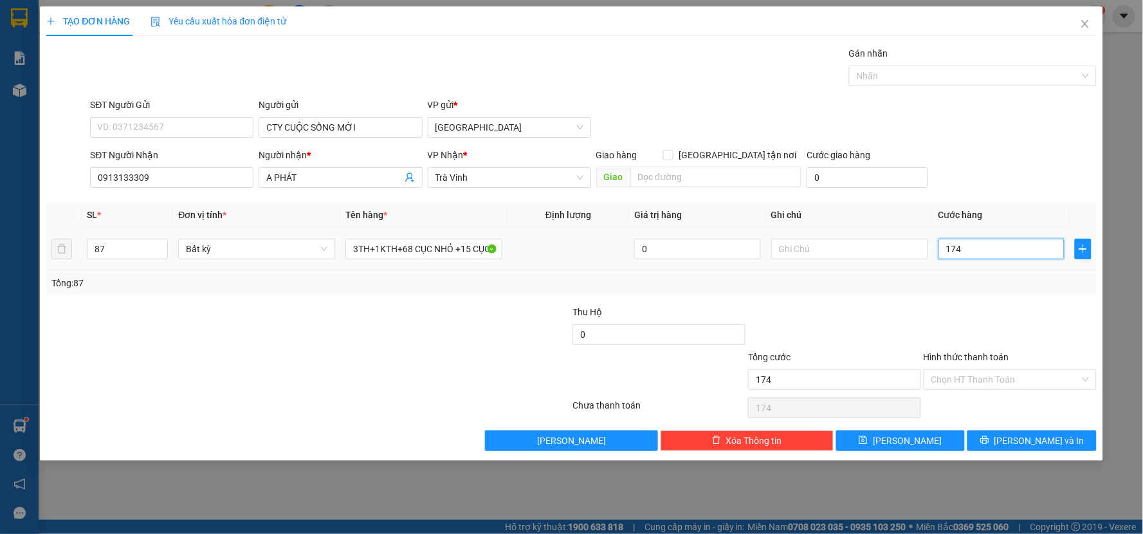
type input "1.740"
click at [973, 276] on div "Tổng: 87" at bounding box center [571, 283] width 1040 height 14
type input "1.740.000"
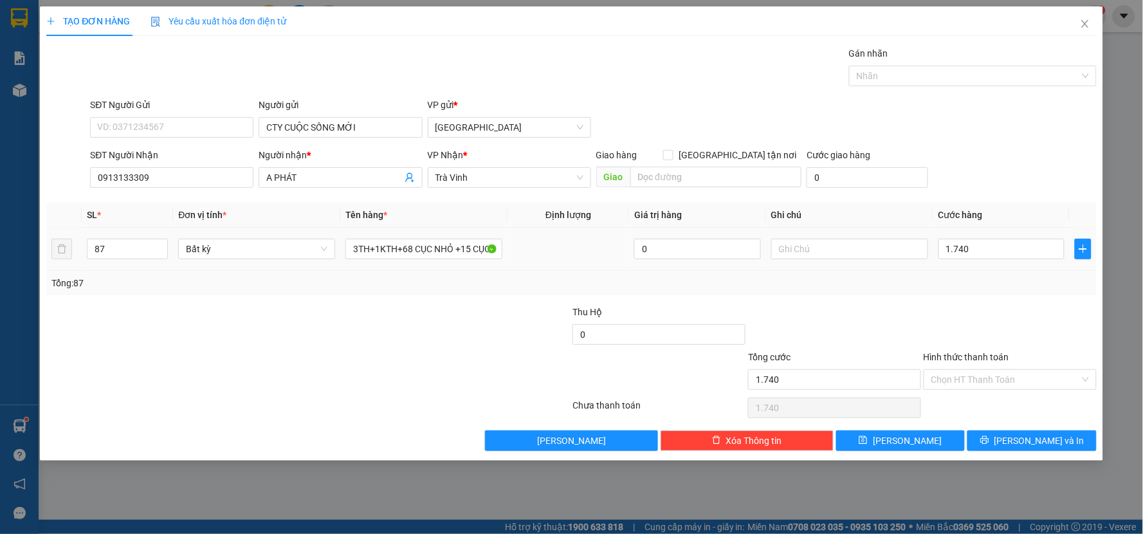
type input "1.740.000"
click at [352, 360] on div at bounding box center [220, 372] width 351 height 45
click at [1036, 436] on span "[PERSON_NAME] và In" at bounding box center [1039, 440] width 90 height 14
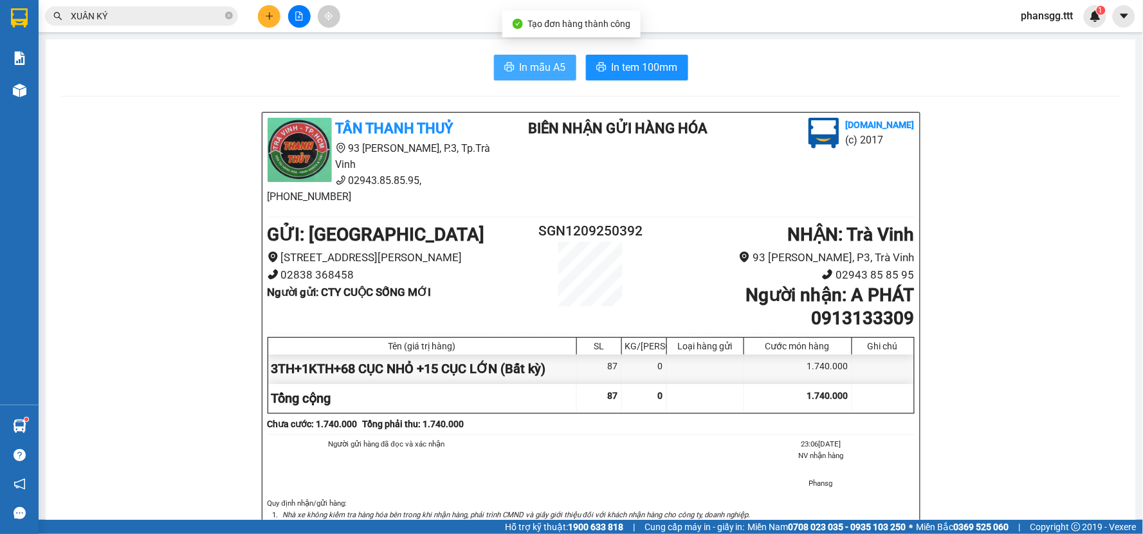
click at [494, 69] on button "In mẫu A5" at bounding box center [535, 68] width 82 height 26
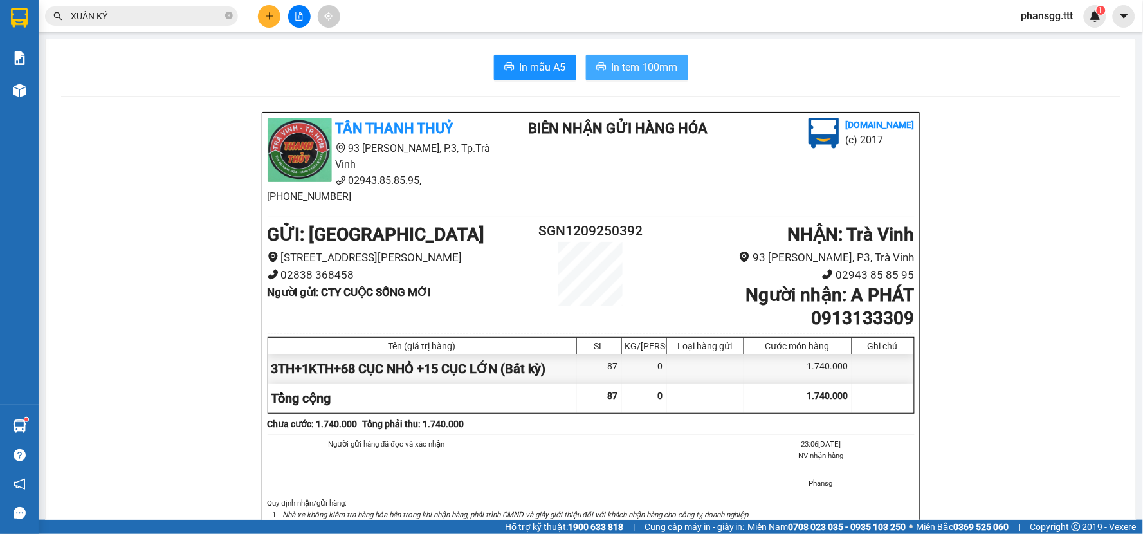
click at [646, 66] on span "In tem 100mm" at bounding box center [644, 67] width 66 height 16
click at [651, 73] on span "In tem 100mm" at bounding box center [644, 67] width 66 height 16
